Goal: Task Accomplishment & Management: Manage account settings

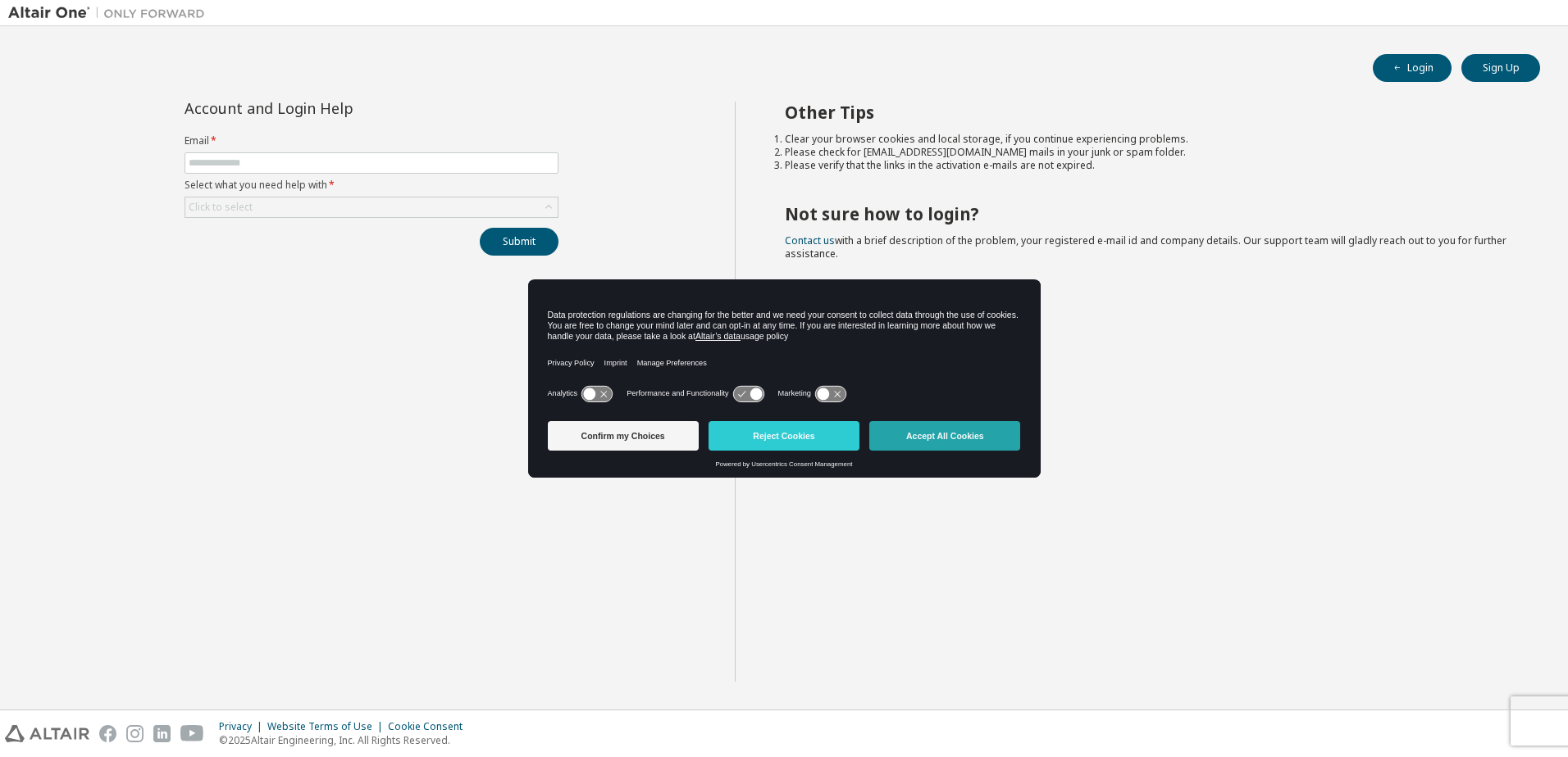
click at [947, 432] on button "Accept All Cookies" at bounding box center [945, 436] width 151 height 29
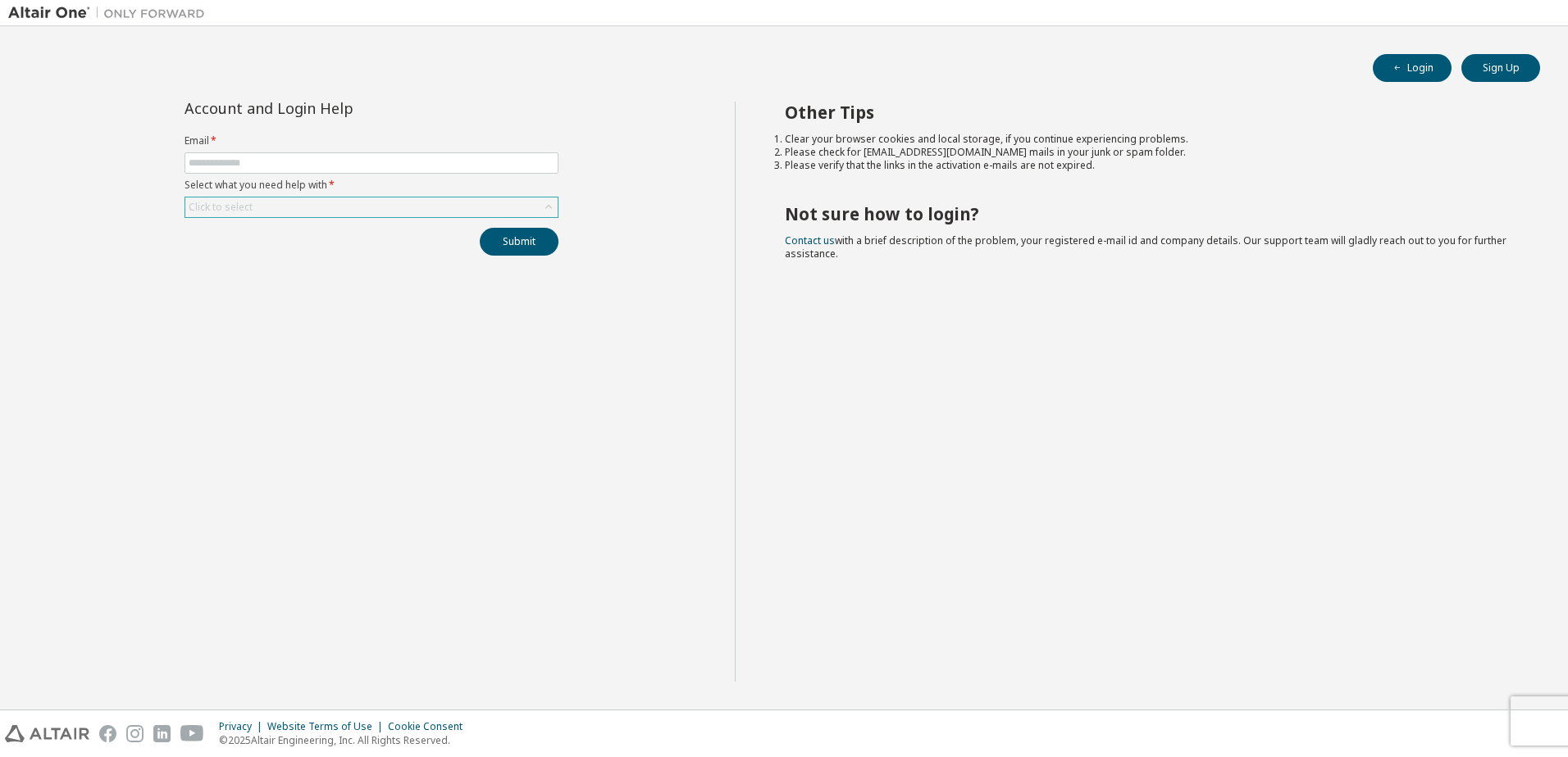
click at [394, 205] on div "Click to select" at bounding box center [371, 207] width 372 height 20
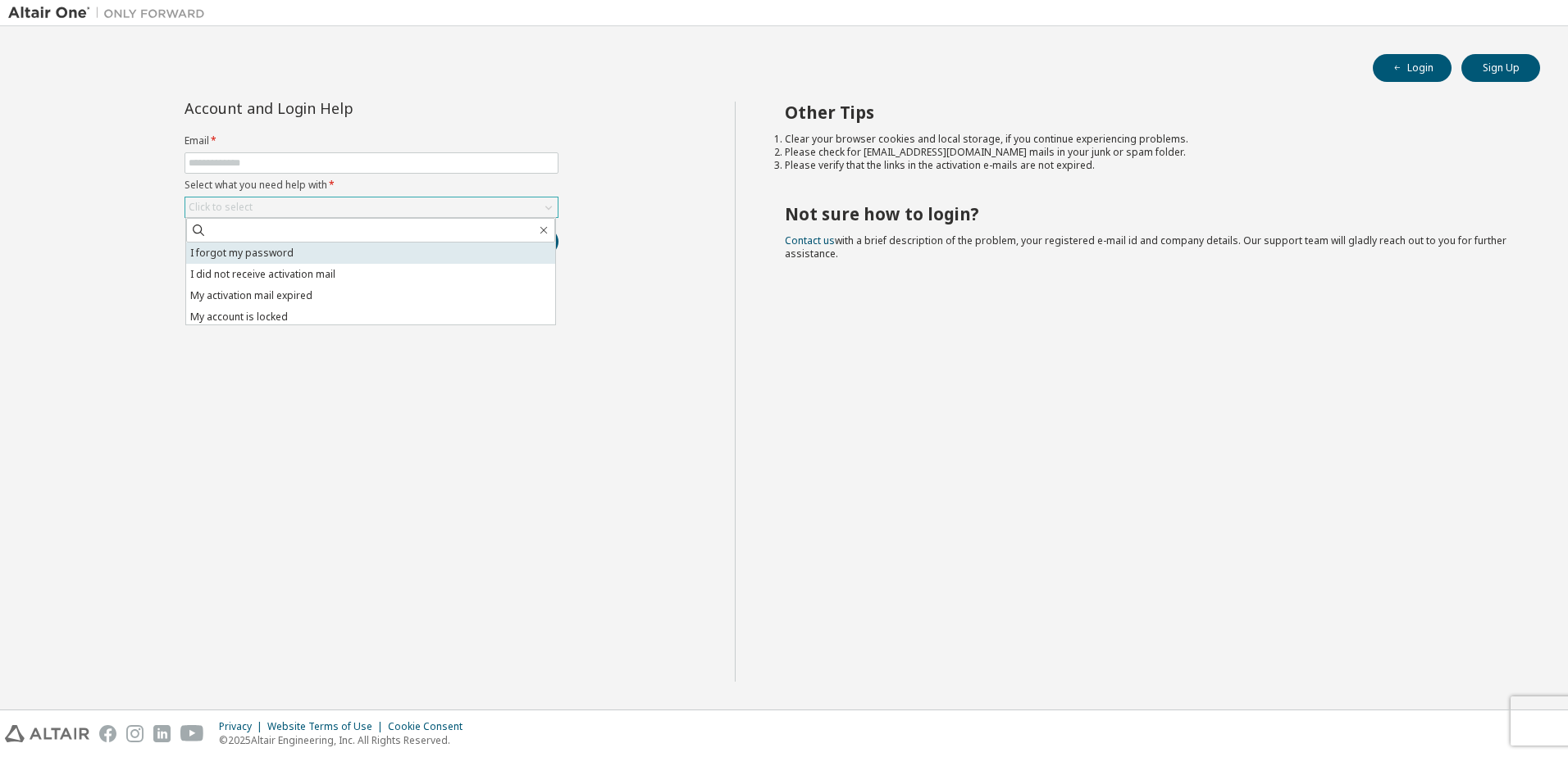
click at [287, 261] on li "I forgot my password" at bounding box center [370, 254] width 369 height 21
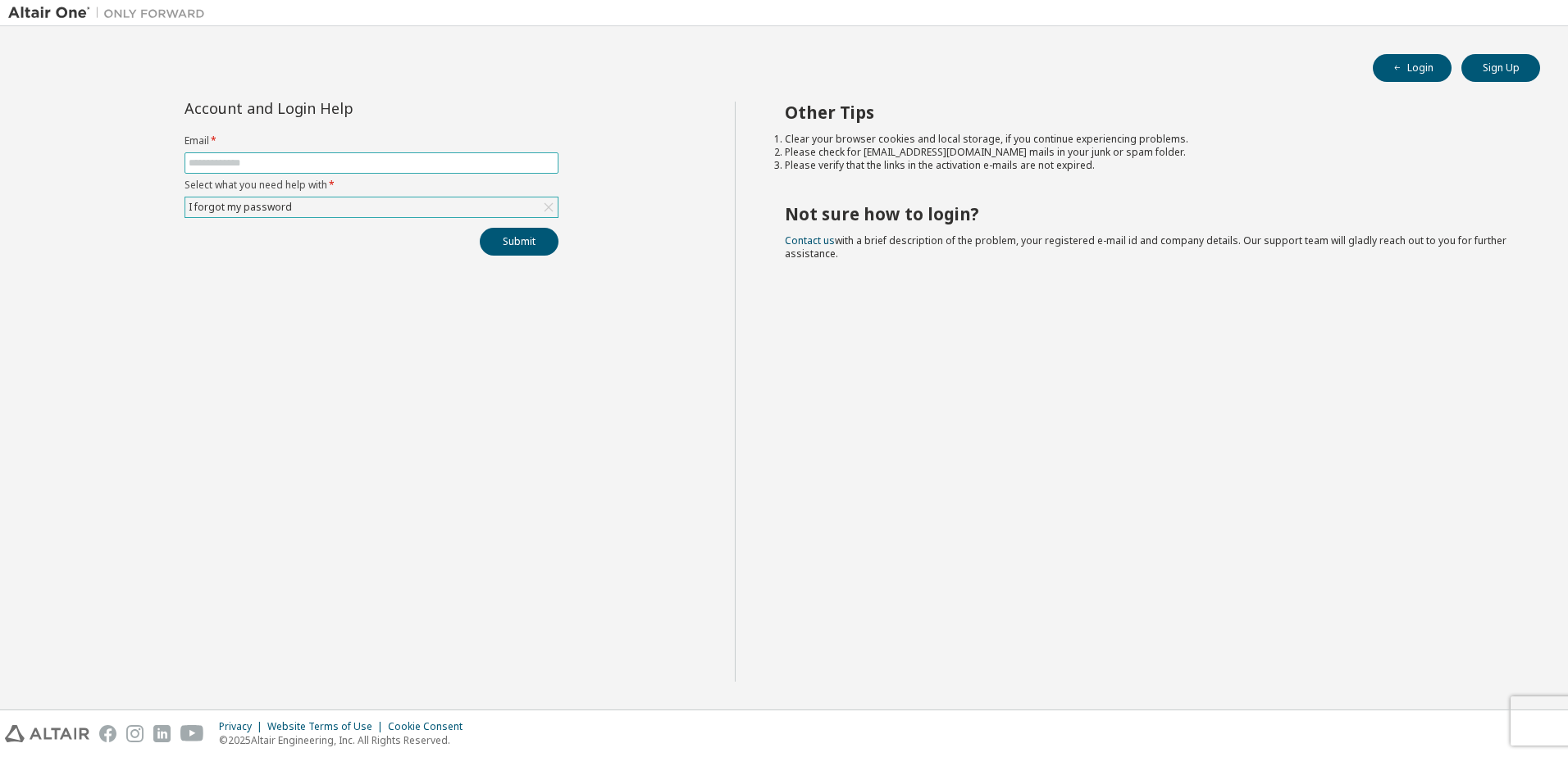
click at [229, 164] on input "text" at bounding box center [371, 163] width 366 height 13
type input "**********"
click at [518, 240] on button "Submit" at bounding box center [519, 241] width 78 height 28
